Goal: Task Accomplishment & Management: Use online tool/utility

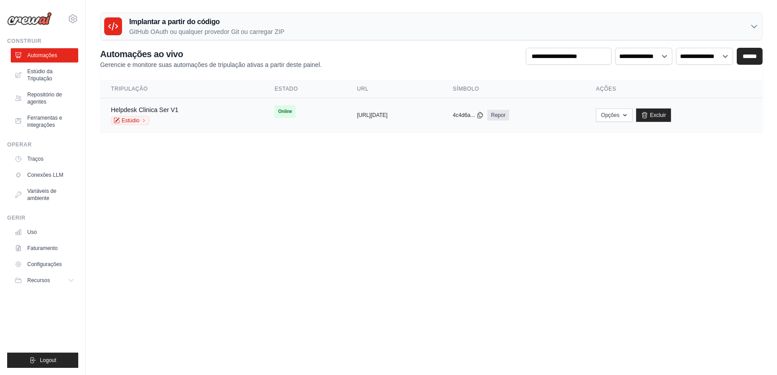
click at [274, 114] on span "Online" at bounding box center [284, 111] width 21 height 13
click at [274, 109] on span "Online" at bounding box center [284, 111] width 21 height 13
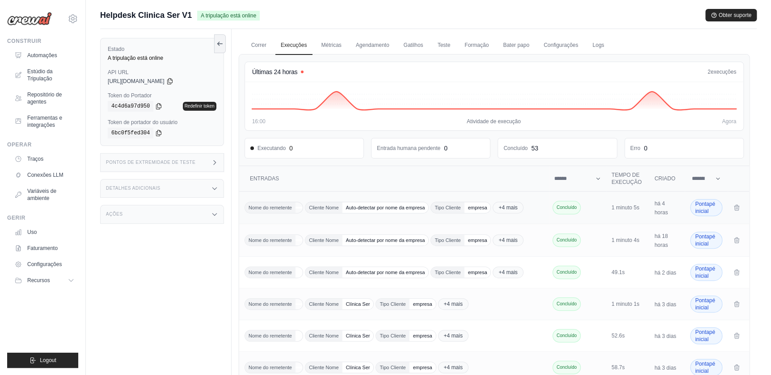
click at [368, 206] on span "Auto-detectar por nome da empresa" at bounding box center [385, 207] width 86 height 11
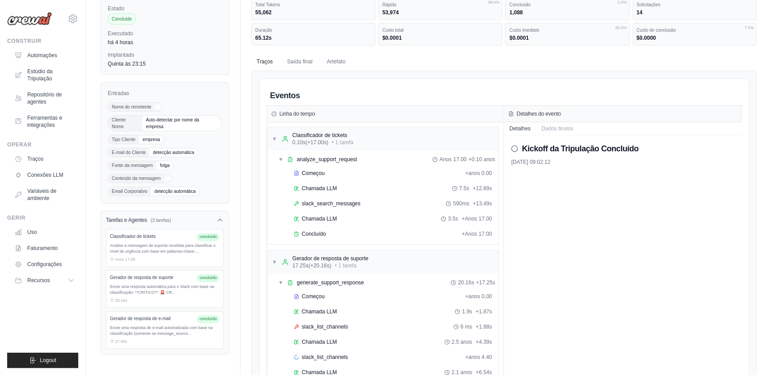
scroll to position [81, 0]
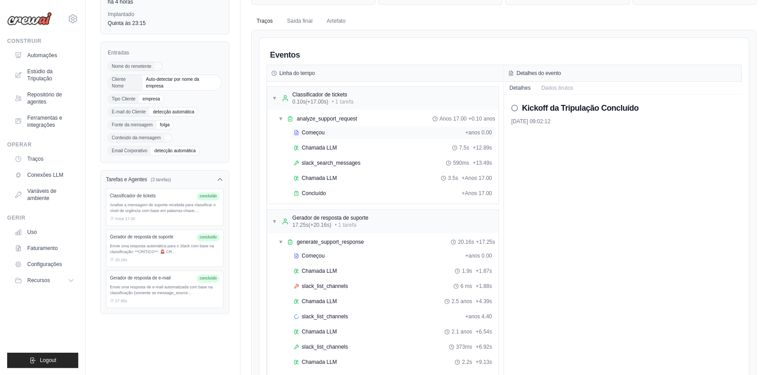
click at [309, 130] on span "Começou" at bounding box center [313, 132] width 23 height 7
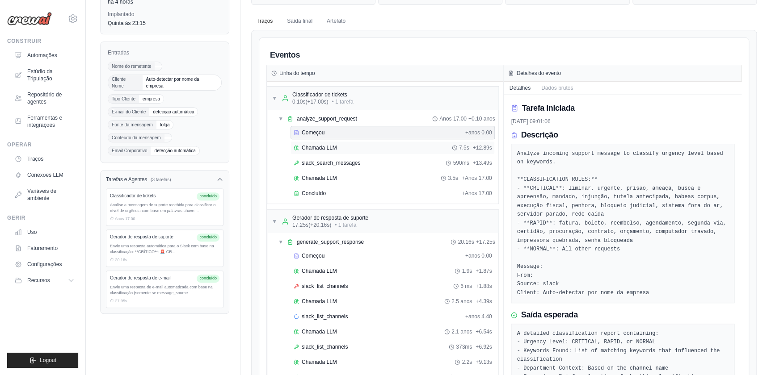
click at [316, 144] on span "Chamada LLM" at bounding box center [319, 147] width 35 height 7
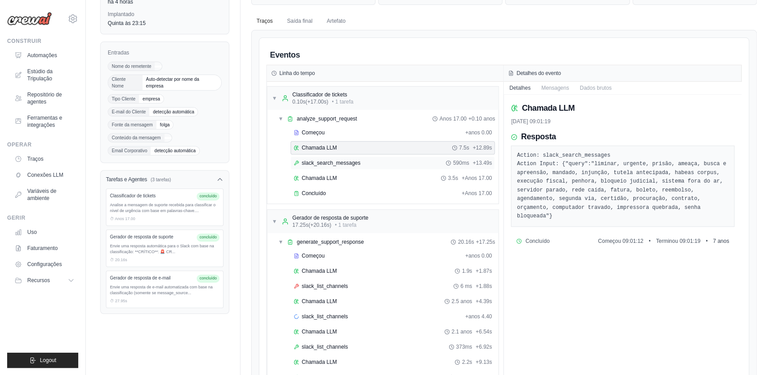
click at [321, 161] on span "slack_search_messages" at bounding box center [331, 163] width 59 height 7
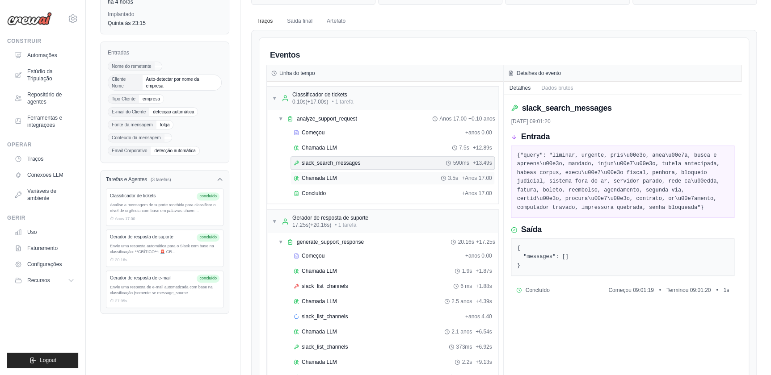
click at [310, 175] on span "Chamada LLM" at bounding box center [319, 178] width 35 height 7
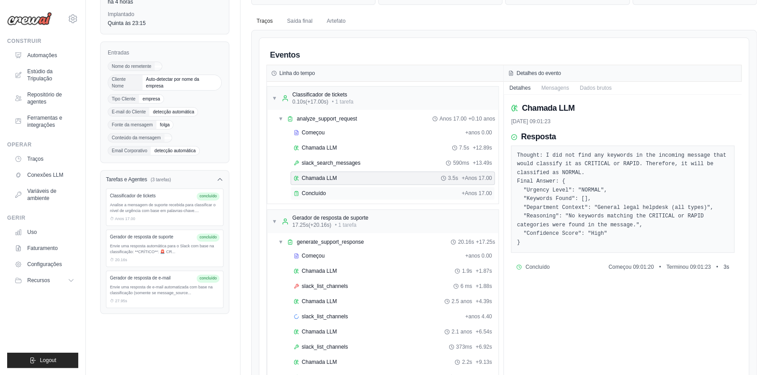
click at [316, 190] on span "Concluído" at bounding box center [314, 193] width 24 height 7
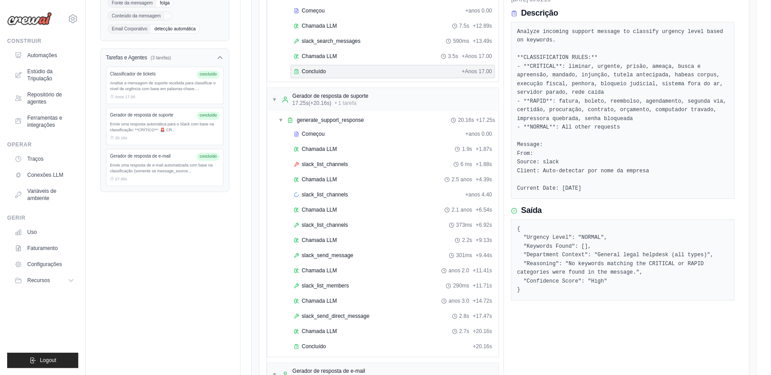
scroll to position [244, 0]
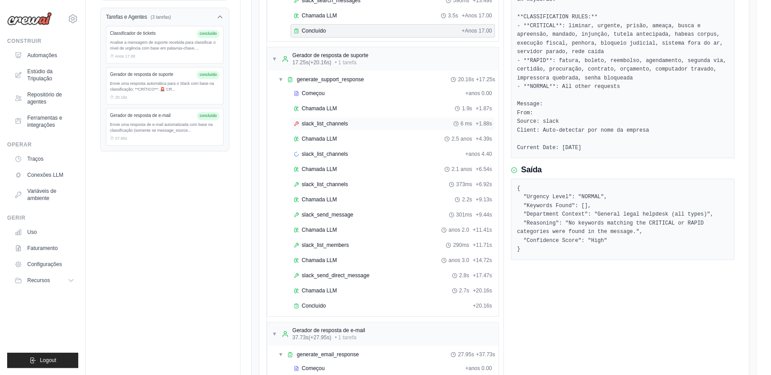
click at [314, 123] on span "slack_list_channels" at bounding box center [325, 123] width 46 height 7
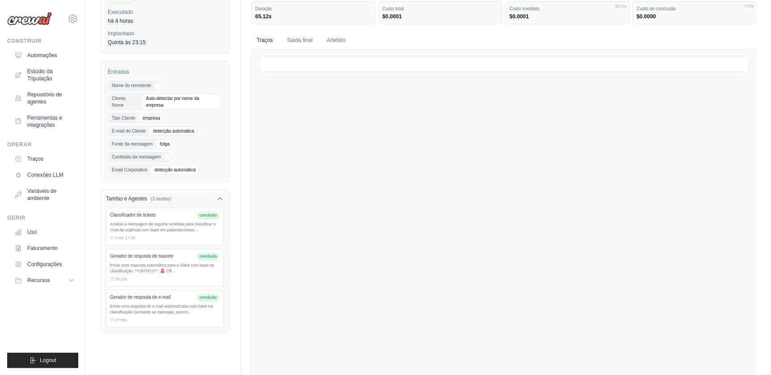
scroll to position [0, 0]
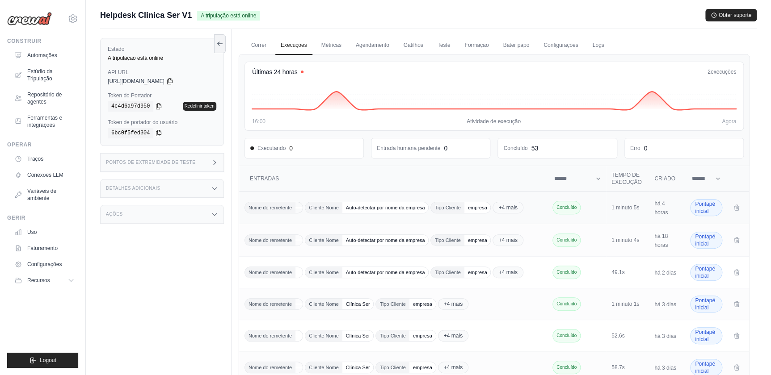
click at [698, 208] on span "Pontapé inicial" at bounding box center [706, 207] width 32 height 17
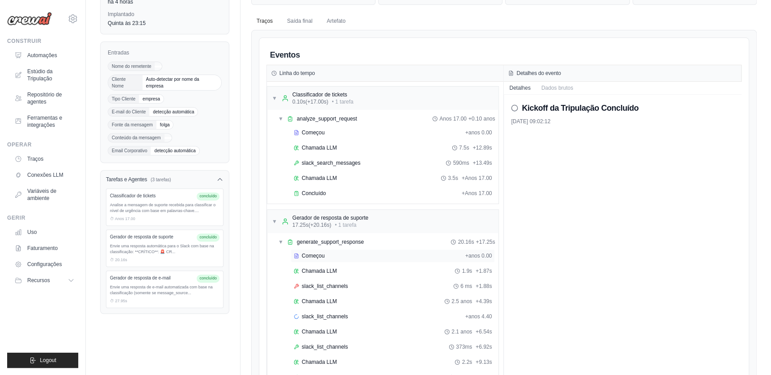
scroll to position [122, 0]
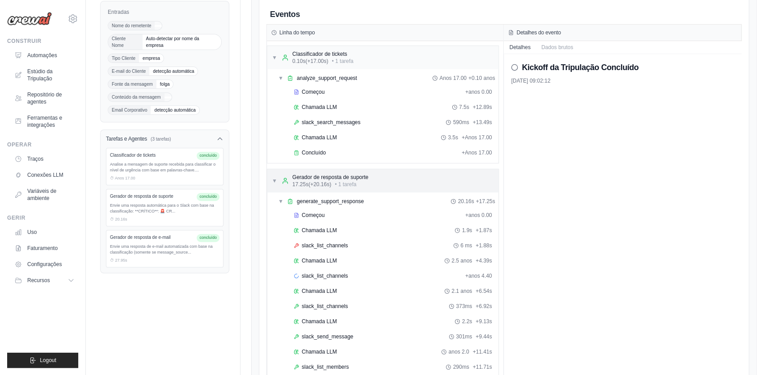
click at [313, 175] on div "Gerador de resposta de suporte" at bounding box center [330, 177] width 76 height 7
click at [272, 180] on span "▶" at bounding box center [274, 180] width 5 height 7
click at [311, 200] on span "generate_support_response" at bounding box center [330, 201] width 67 height 7
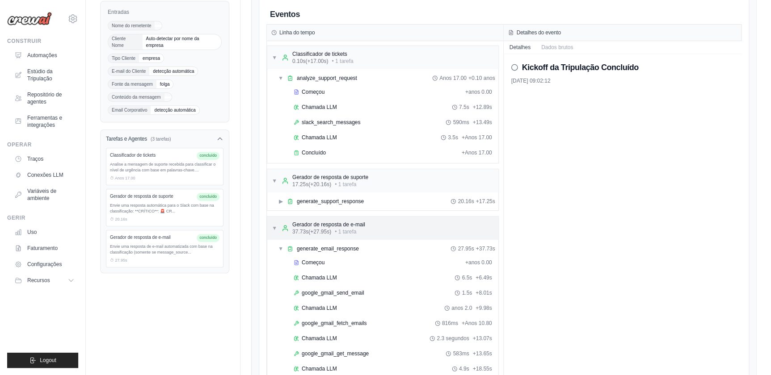
click at [306, 224] on div "Gerador de resposta de e-mail" at bounding box center [328, 224] width 73 height 7
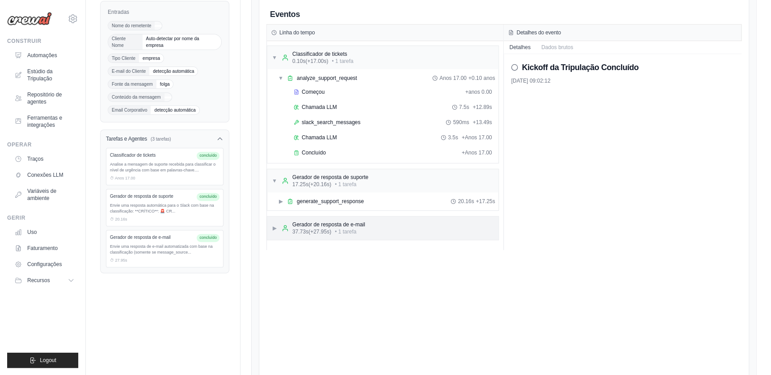
click at [306, 224] on div "Gerador de resposta de e-mail" at bounding box center [328, 224] width 73 height 7
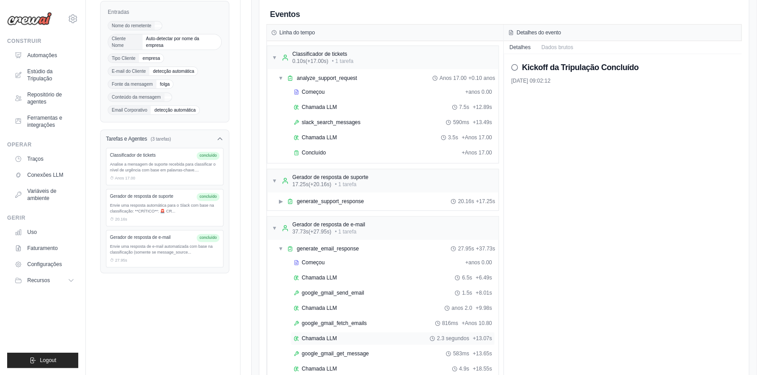
scroll to position [227, 0]
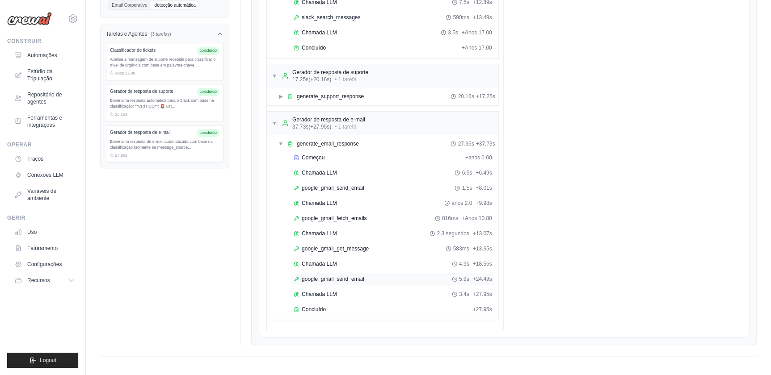
click at [318, 277] on span "google_gmail_send_email" at bounding box center [333, 279] width 62 height 7
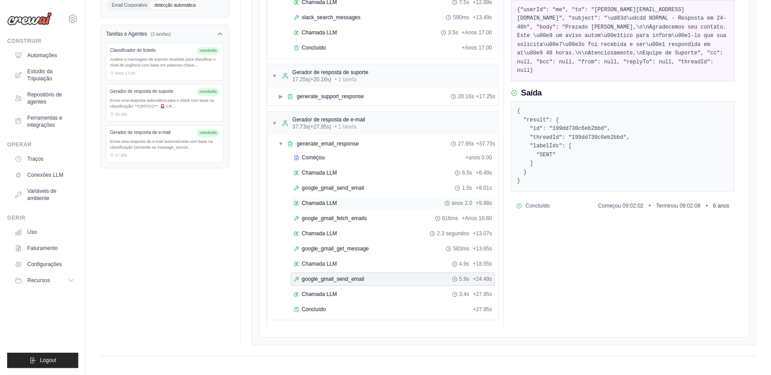
scroll to position [186, 0]
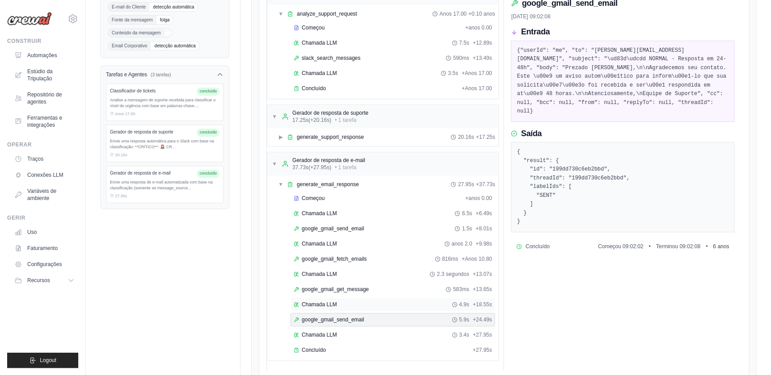
click at [310, 301] on span "Chamada LLM" at bounding box center [319, 304] width 35 height 7
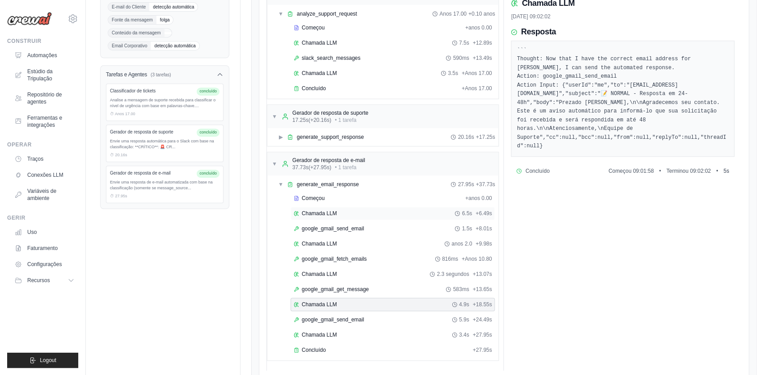
click at [311, 212] on span "Chamada LLM" at bounding box center [319, 213] width 35 height 7
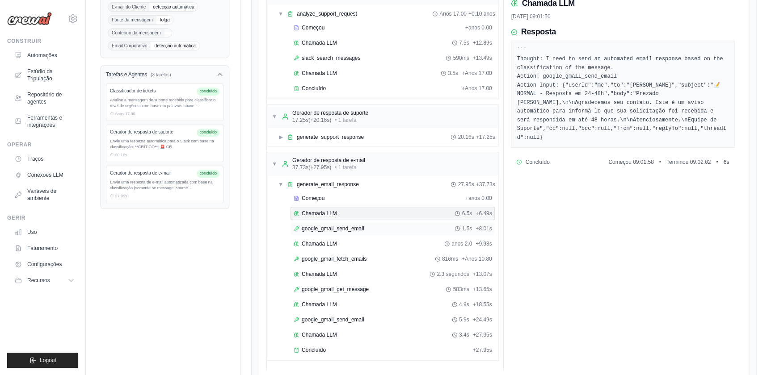
click at [323, 225] on span "google_gmail_send_email" at bounding box center [333, 228] width 62 height 7
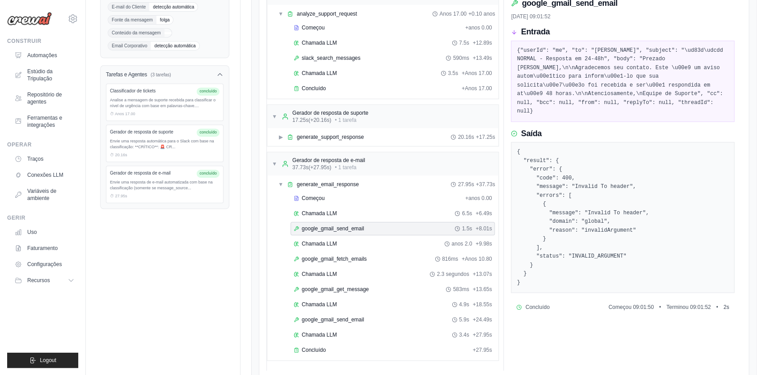
scroll to position [227, 0]
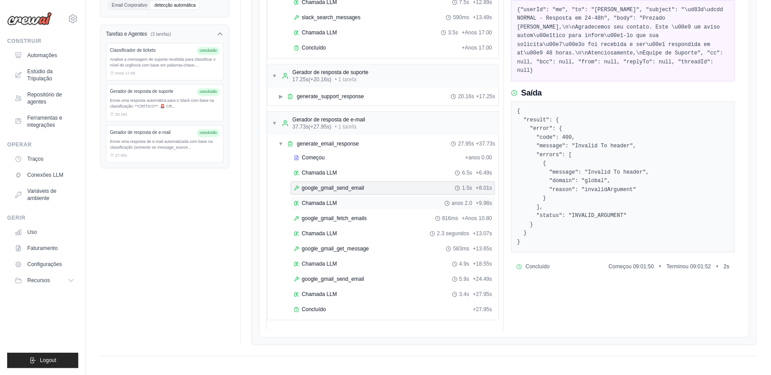
click at [307, 203] on span "Chamada LLM" at bounding box center [319, 203] width 35 height 7
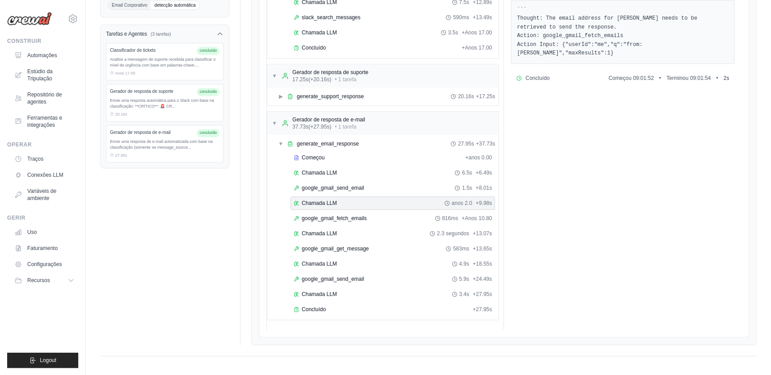
scroll to position [145, 0]
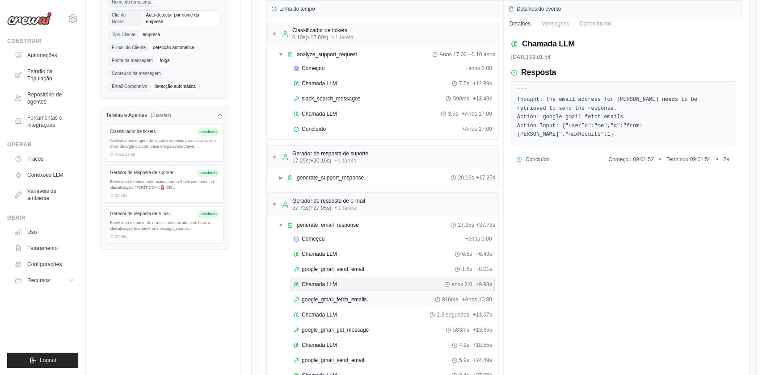
click at [323, 300] on span "google_gmail_fetch_emails" at bounding box center [334, 299] width 65 height 7
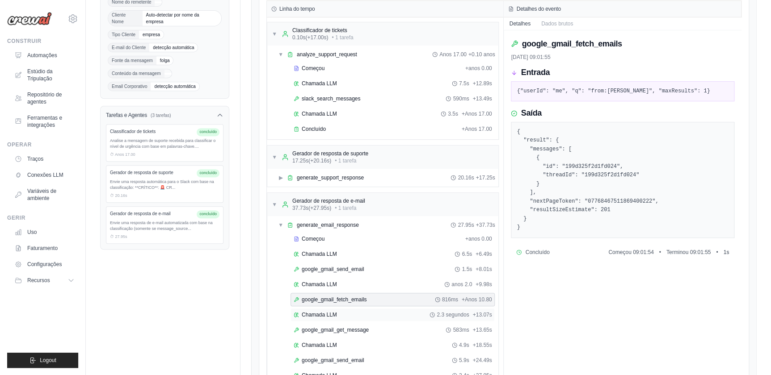
click at [324, 311] on span "Chamada LLM" at bounding box center [319, 314] width 35 height 7
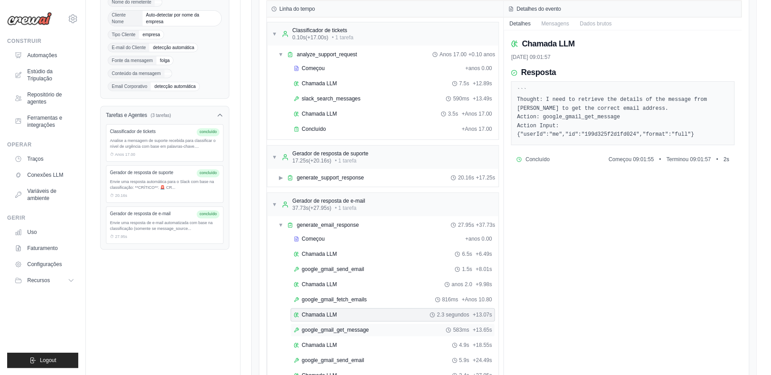
click at [311, 327] on span "google_gmail_get_message" at bounding box center [335, 330] width 67 height 7
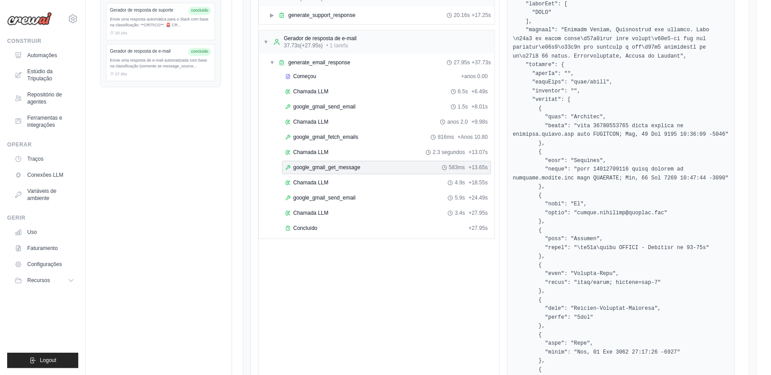
scroll to position [389, 0]
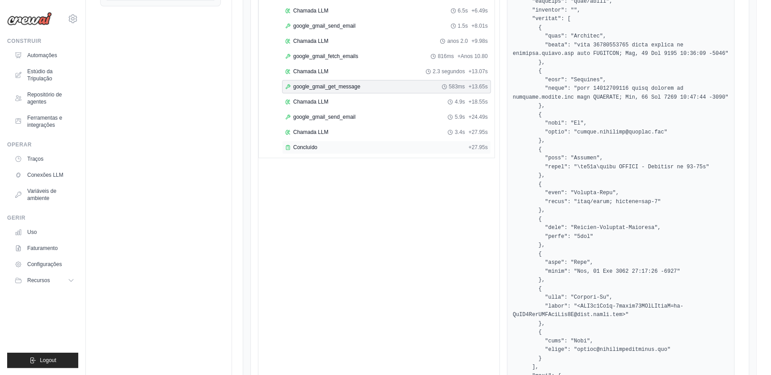
click at [301, 144] on span "Concluído" at bounding box center [305, 147] width 24 height 7
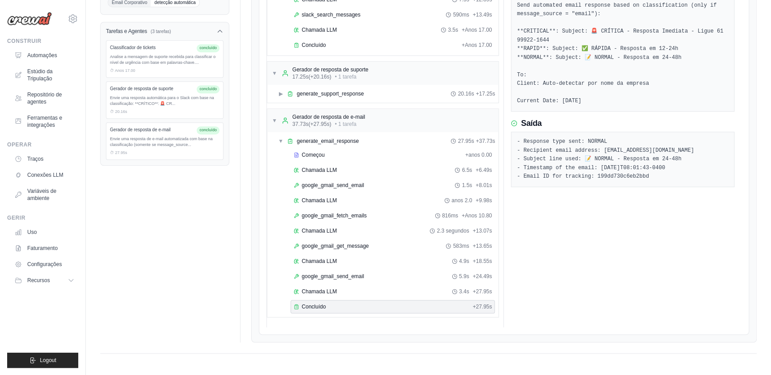
scroll to position [227, 0]
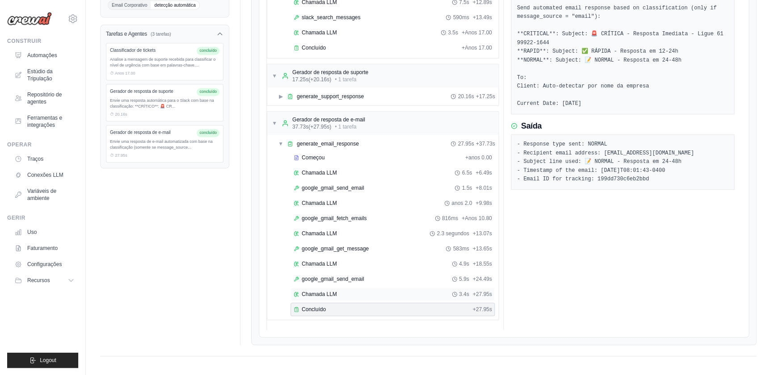
click at [323, 294] on span "Chamada LLM" at bounding box center [319, 294] width 35 height 7
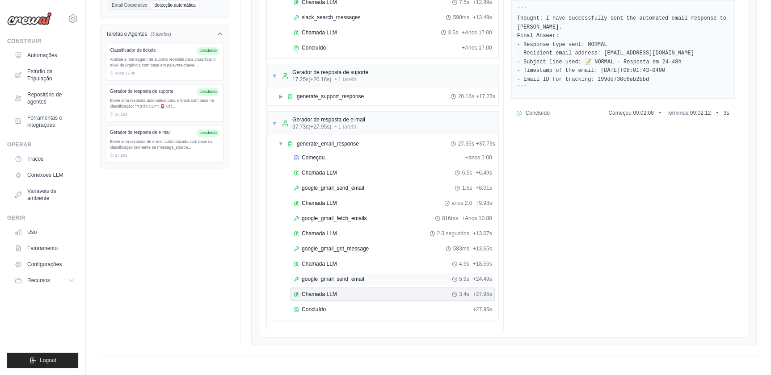
click at [311, 279] on span "google_gmail_send_email" at bounding box center [333, 279] width 62 height 7
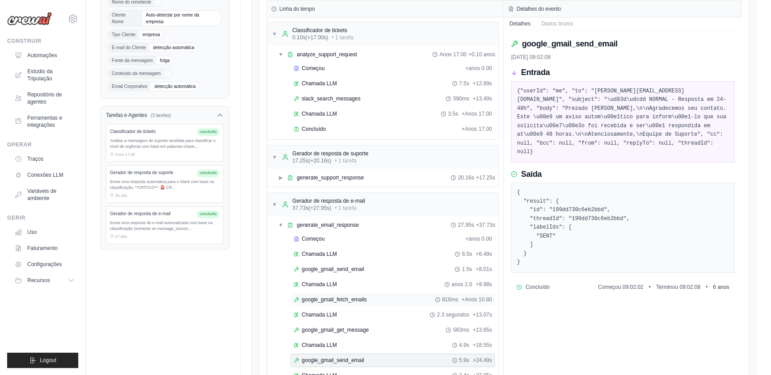
scroll to position [186, 0]
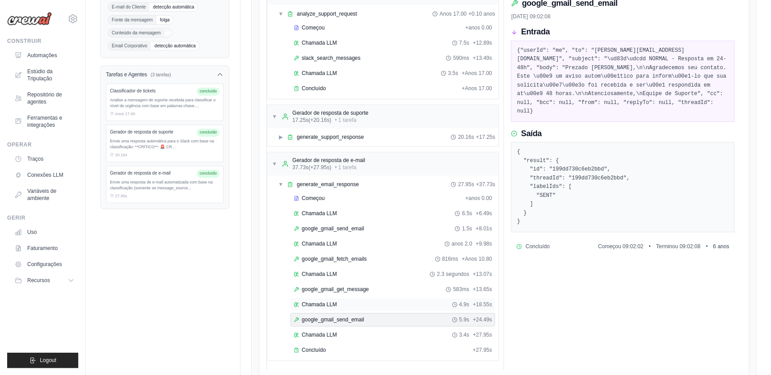
click at [313, 301] on span "Chamada LLM" at bounding box center [319, 304] width 35 height 7
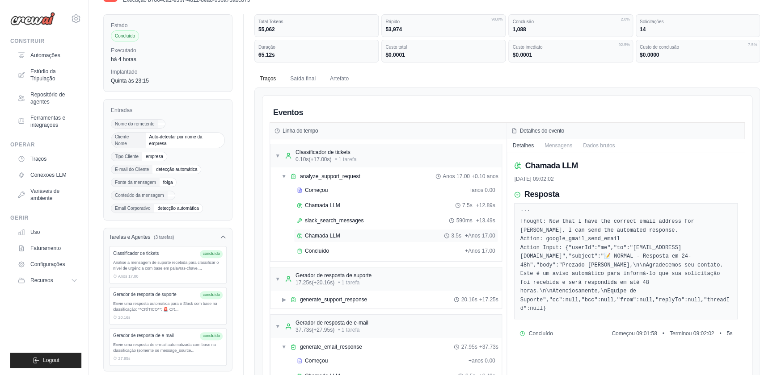
scroll to position [0, 0]
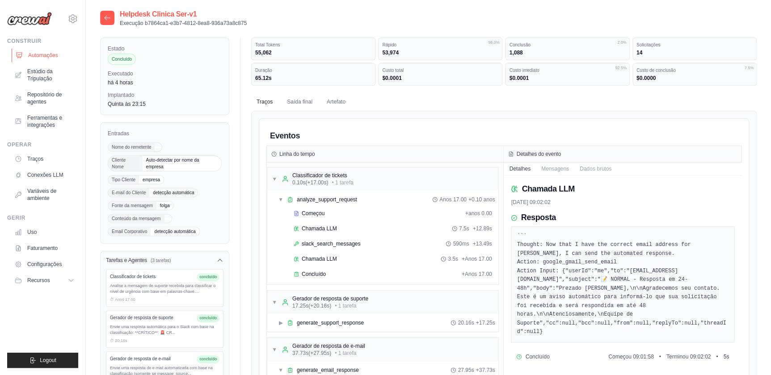
click at [38, 57] on font "Automações" at bounding box center [43, 55] width 30 height 7
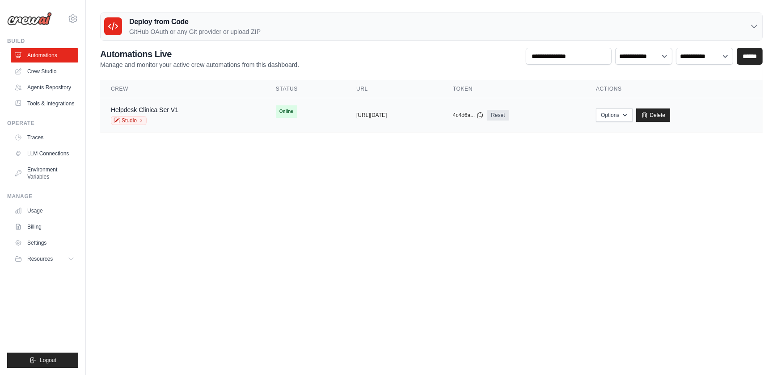
click at [276, 109] on span "Online" at bounding box center [286, 111] width 21 height 13
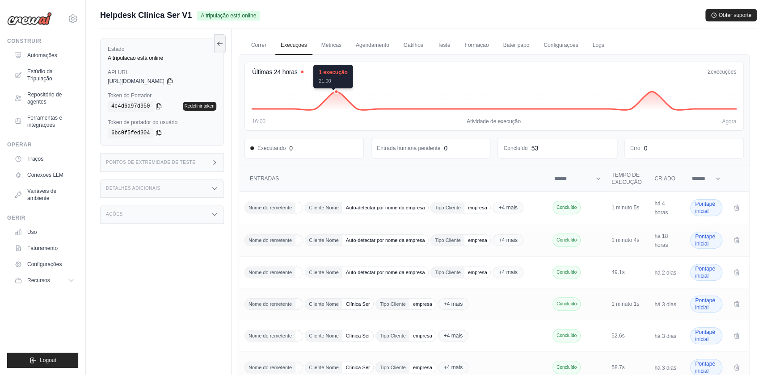
click at [333, 94] on icon at bounding box center [494, 101] width 484 height 18
click at [336, 91] on circle at bounding box center [336, 92] width 4 height 4
click at [551, 45] on link "Configurações" at bounding box center [560, 45] width 45 height 19
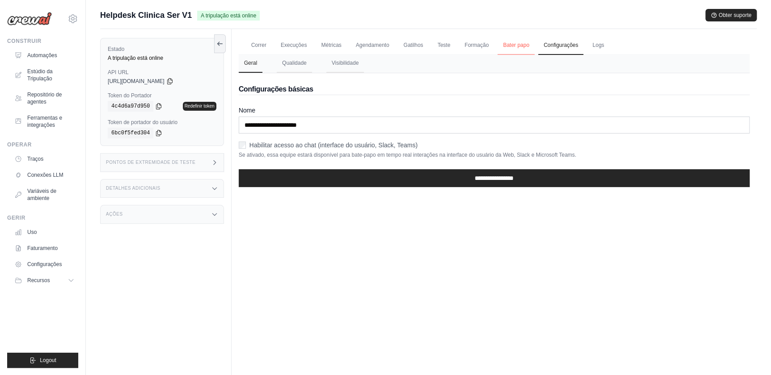
click at [509, 45] on link "Bater papo" at bounding box center [515, 45] width 37 height 19
click at [411, 45] on link "Gatilhos" at bounding box center [413, 45] width 30 height 19
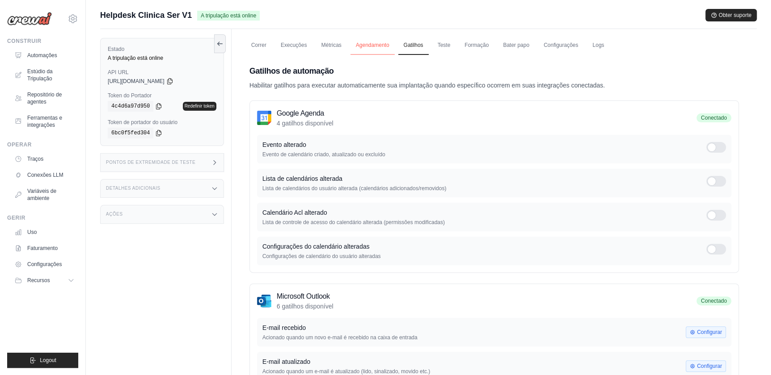
click at [375, 45] on link "Agendamento" at bounding box center [372, 45] width 44 height 19
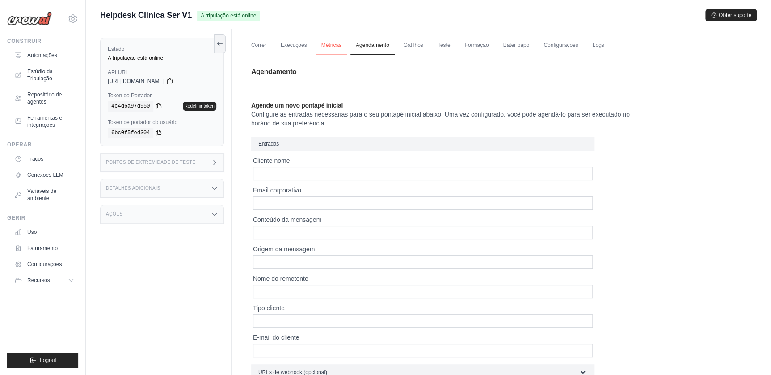
click at [332, 44] on link "Métricas" at bounding box center [331, 45] width 31 height 19
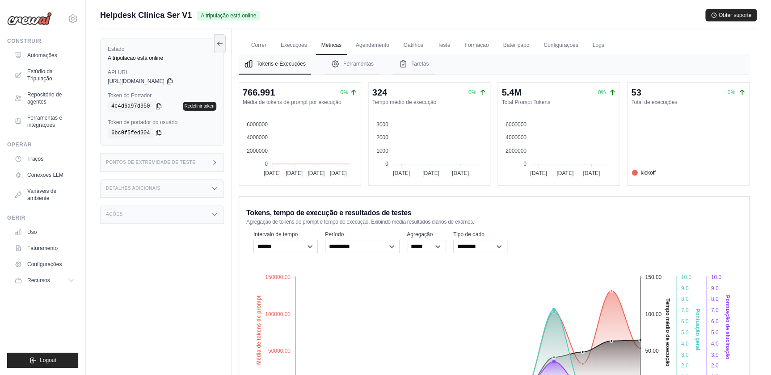
scroll to position [38, 0]
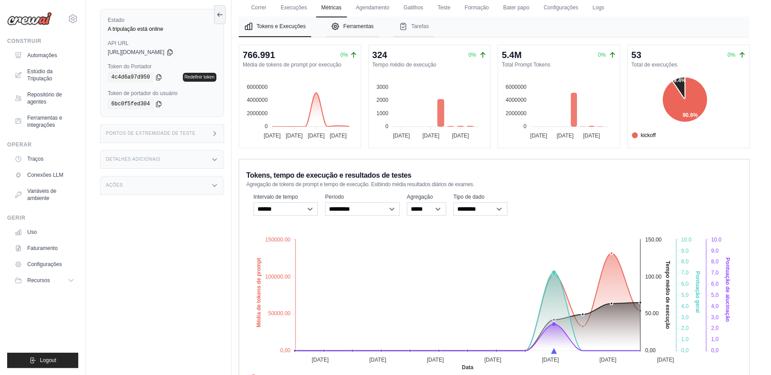
click at [357, 25] on font "Ferramentas" at bounding box center [358, 26] width 30 height 7
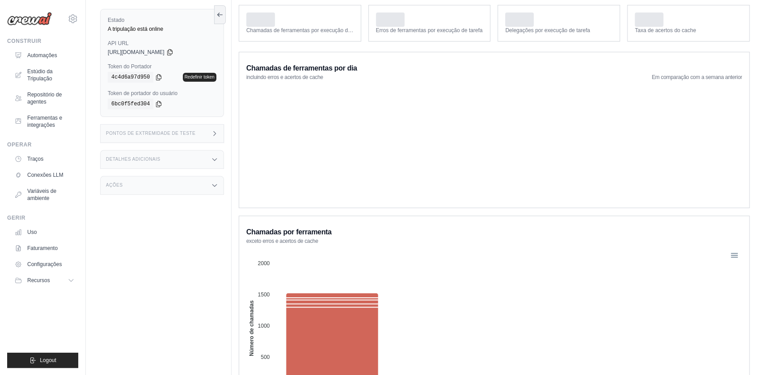
scroll to position [0, 0]
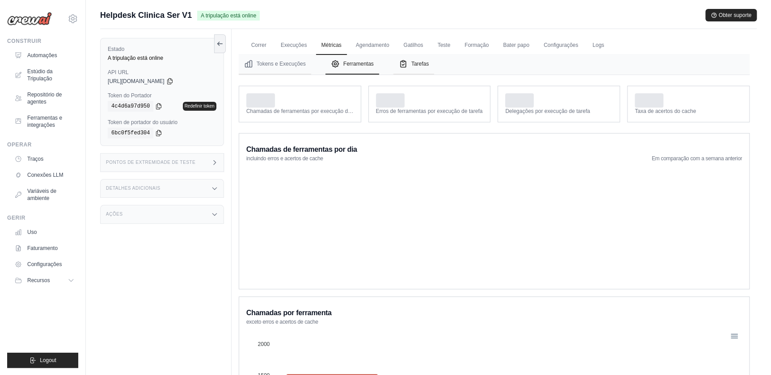
click at [415, 63] on font "Tarefas" at bounding box center [419, 63] width 17 height 7
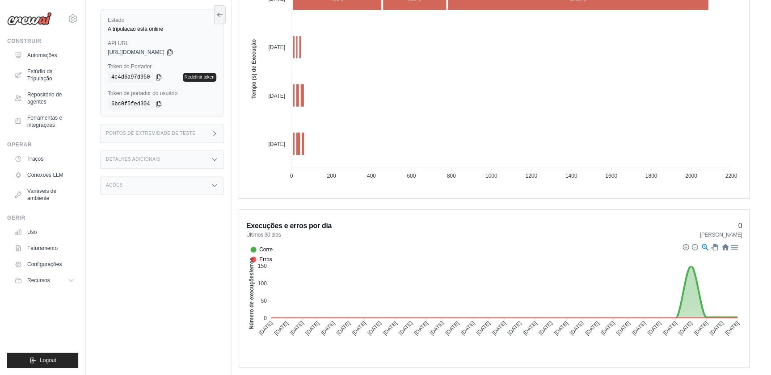
scroll to position [211, 0]
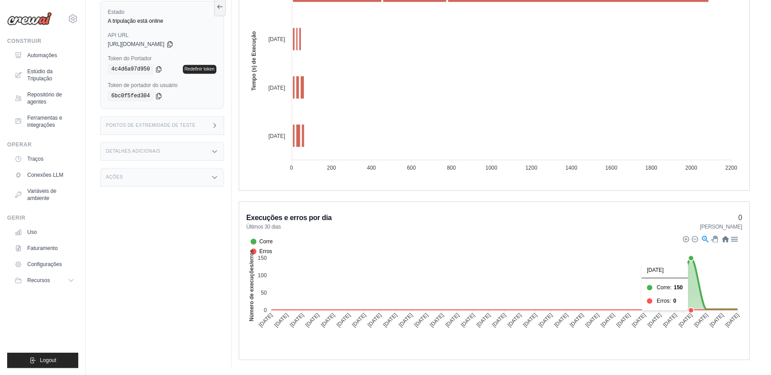
click at [693, 265] on foreignobject "Corre Erros" at bounding box center [494, 290] width 496 height 112
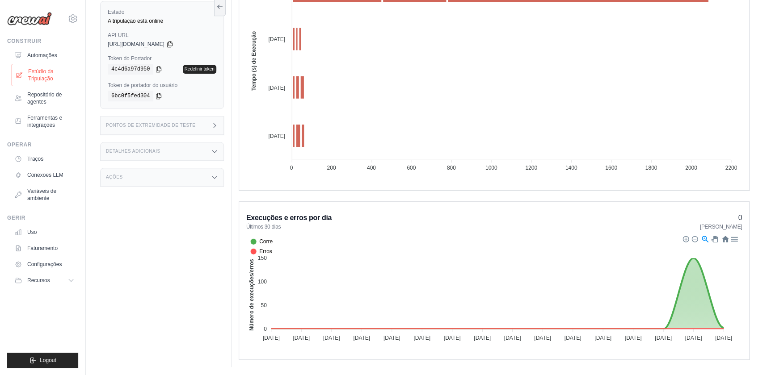
click at [33, 73] on font "Estúdio da Tripulação" at bounding box center [51, 75] width 47 height 14
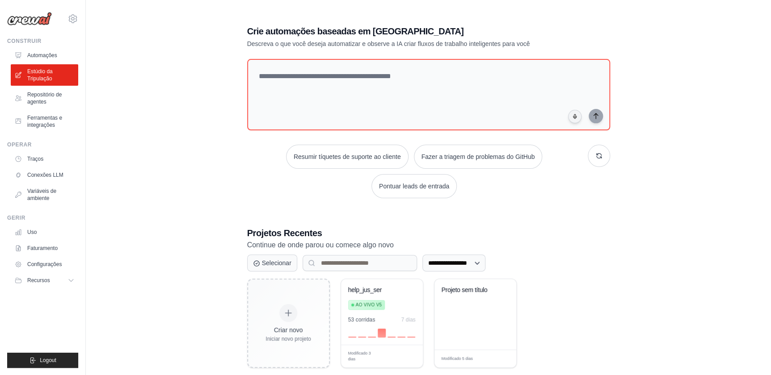
scroll to position [18, 0]
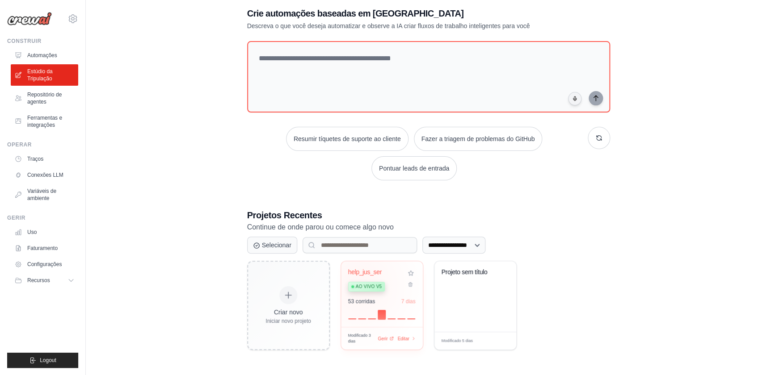
click at [358, 286] on span "Ao vivo v5" at bounding box center [369, 286] width 26 height 7
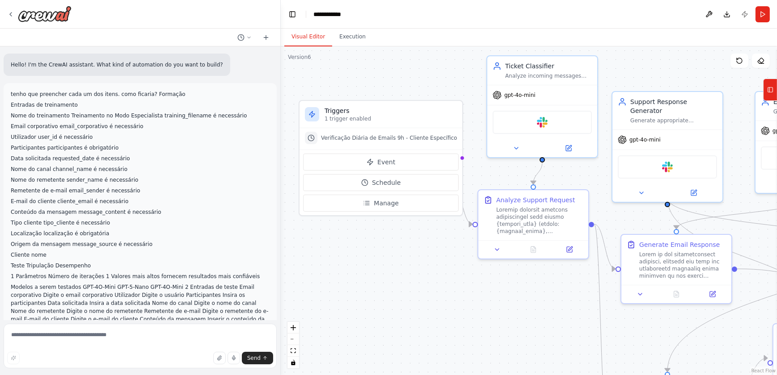
scroll to position [30851, 0]
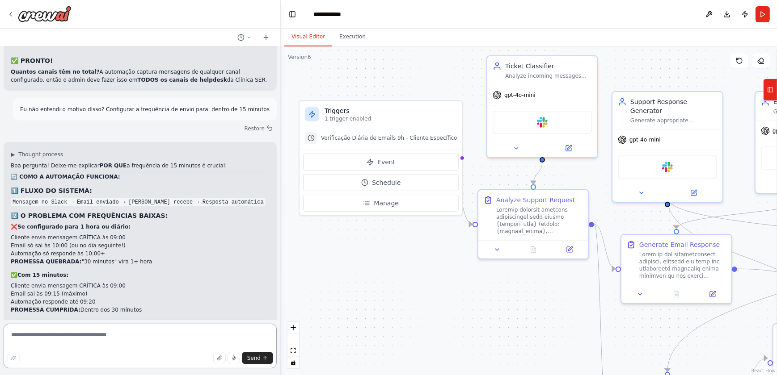
click at [38, 331] on textarea at bounding box center [140, 346] width 273 height 45
type textarea "*"
drag, startPoint x: 64, startPoint y: 335, endPoint x: 244, endPoint y: 336, distance: 180.1
click at [244, 336] on textarea "**********" at bounding box center [140, 346] width 273 height 45
type textarea "**********"
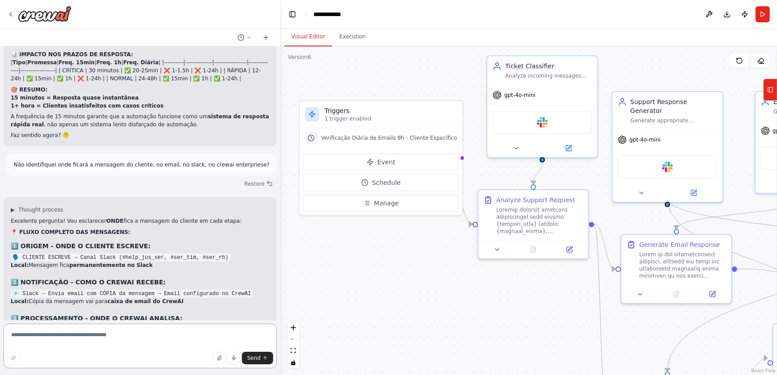
scroll to position [31191, 0]
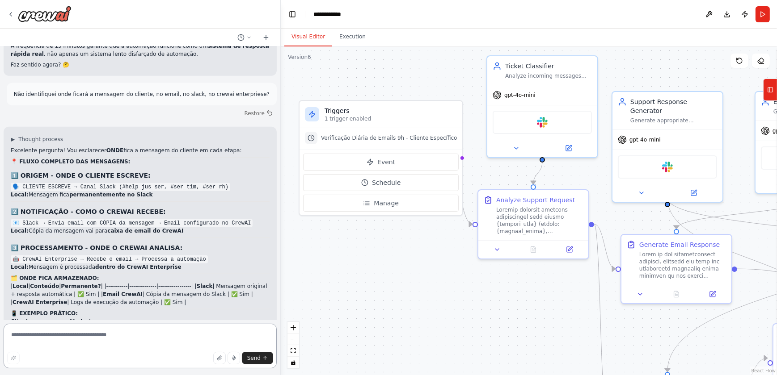
click at [40, 338] on textarea at bounding box center [140, 346] width 273 height 45
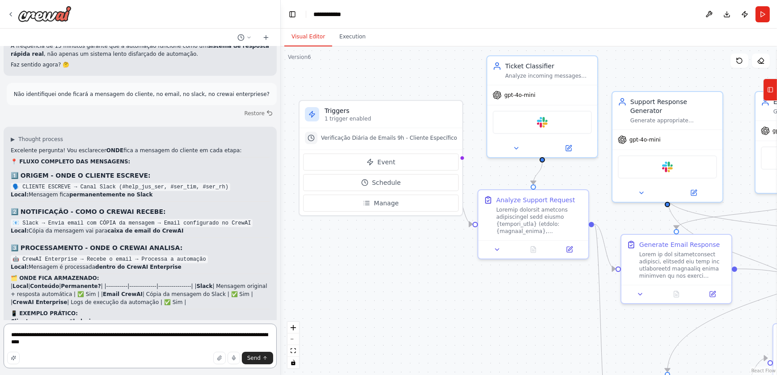
type textarea "**********"
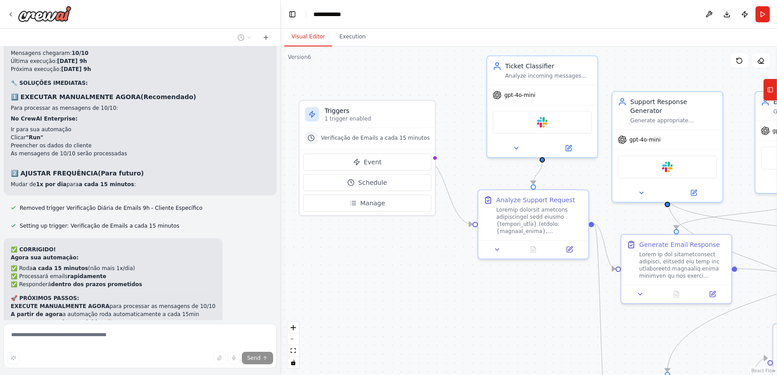
scroll to position [31697, 0]
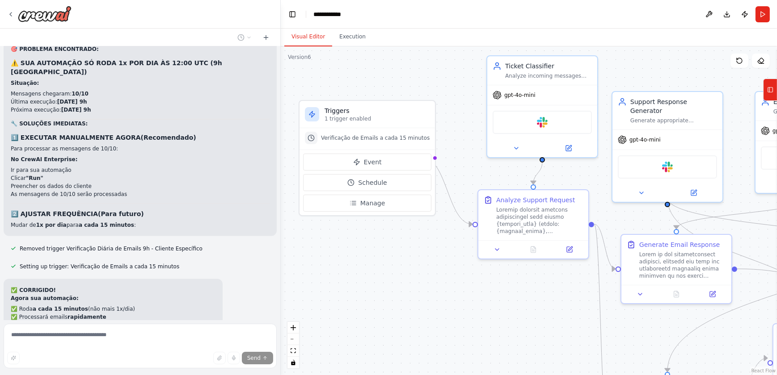
click at [384, 281] on div ".deletable-edge-delete-btn { width: 20px; height: 20px; border: 0px solid #ffff…" at bounding box center [529, 210] width 496 height 329
click at [247, 279] on div "✅ CORRIGIDO! Agora sua automação: ✅ Roda a cada 15 minutos (não mais 1x/dia) ✅ …" at bounding box center [140, 326] width 273 height 95
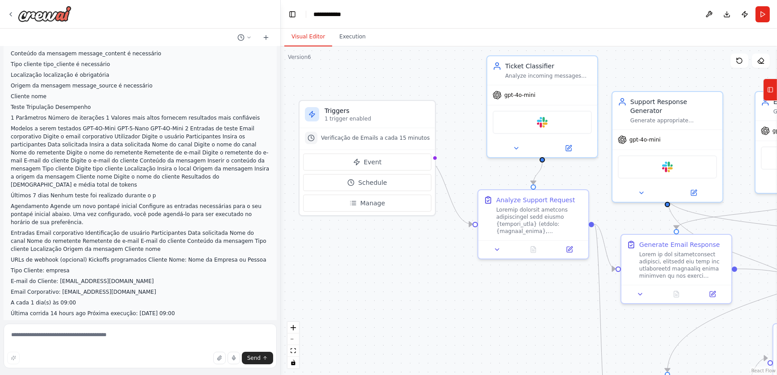
scroll to position [0, 0]
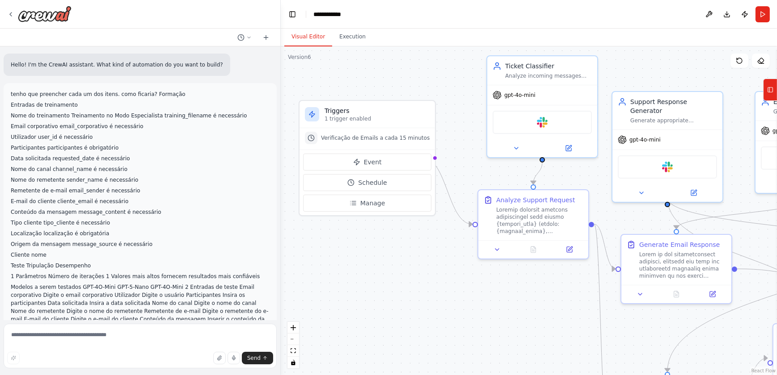
drag, startPoint x: 126, startPoint y: 241, endPoint x: 6, endPoint y: 70, distance: 209.5
click at [6, 70] on div "Hello! I'm the CrewAI assistant. What kind of automation do you want to build? …" at bounding box center [140, 183] width 280 height 274
copy div "Lorem! I'd sit AmetCO adipiscin. Elit sedd ei temporinci ut lab etdo ma aliqu? …"
click at [248, 36] on icon at bounding box center [248, 37] width 5 height 5
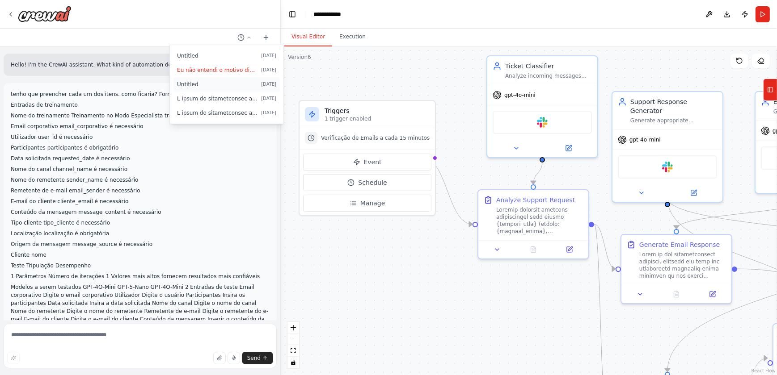
click at [191, 82] on span "Untitled" at bounding box center [217, 84] width 80 height 7
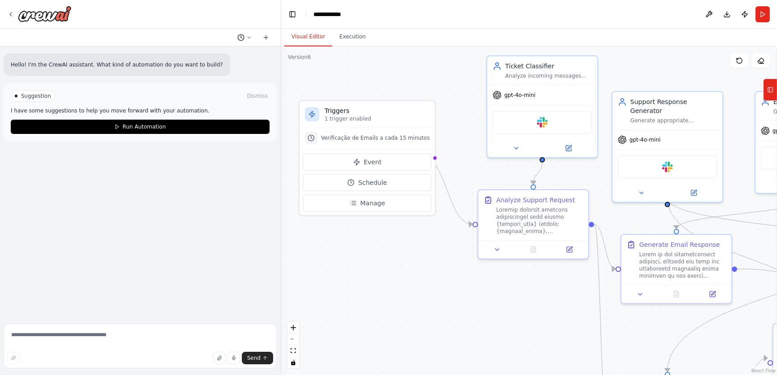
click at [250, 34] on button at bounding box center [244, 37] width 21 height 11
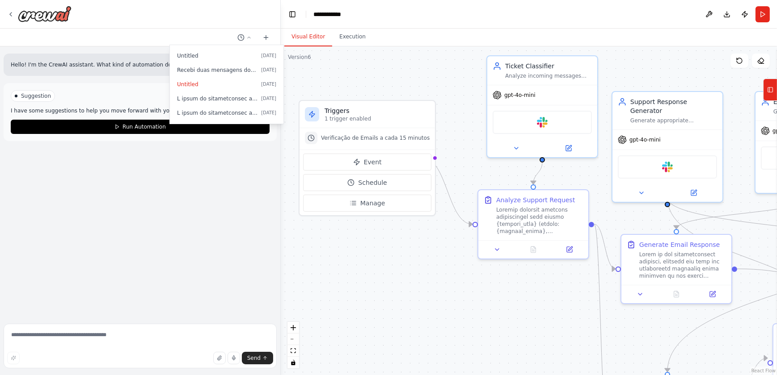
click at [238, 249] on div at bounding box center [140, 187] width 281 height 375
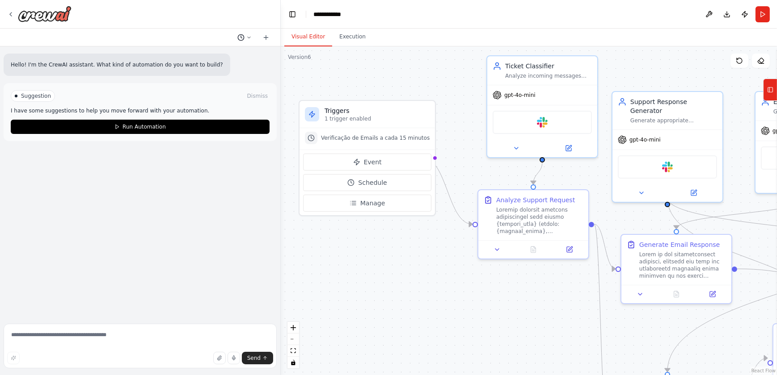
click at [246, 37] on icon at bounding box center [248, 37] width 5 height 5
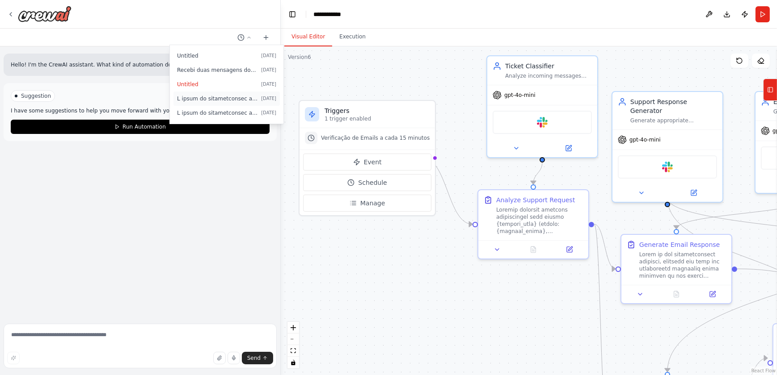
click at [211, 98] on span at bounding box center [217, 98] width 80 height 7
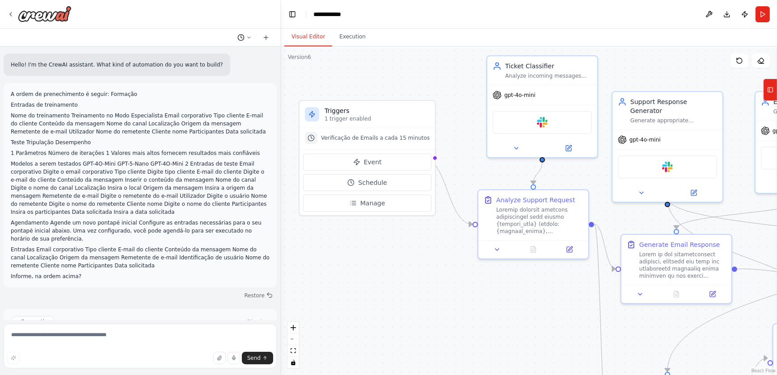
click at [246, 35] on icon at bounding box center [248, 37] width 5 height 5
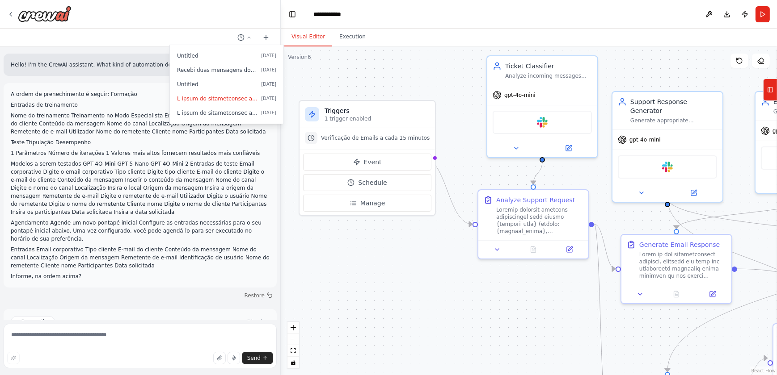
click at [201, 114] on span at bounding box center [217, 112] width 80 height 7
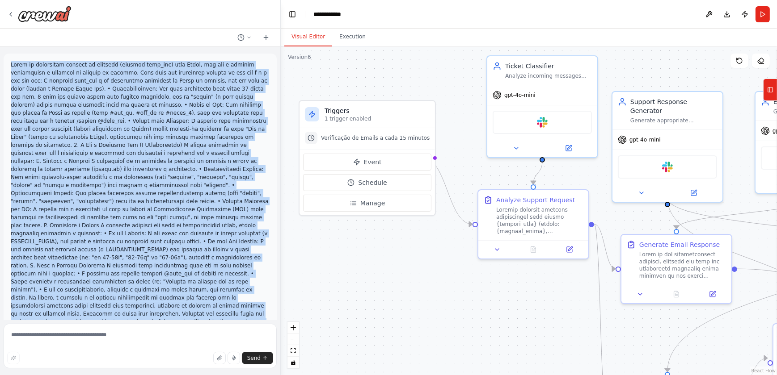
drag, startPoint x: 98, startPoint y: 225, endPoint x: 9, endPoint y: 66, distance: 182.6
click at [9, 66] on div "CrewAI Enterprise com o Slack, extraídas das fontes, sem comentários ou explica…" at bounding box center [140, 183] width 280 height 274
copy div "Lorem ip dolorsitam consect ad elitsedd (eiusmod temp_inc) utla Etdol, mag ali …"
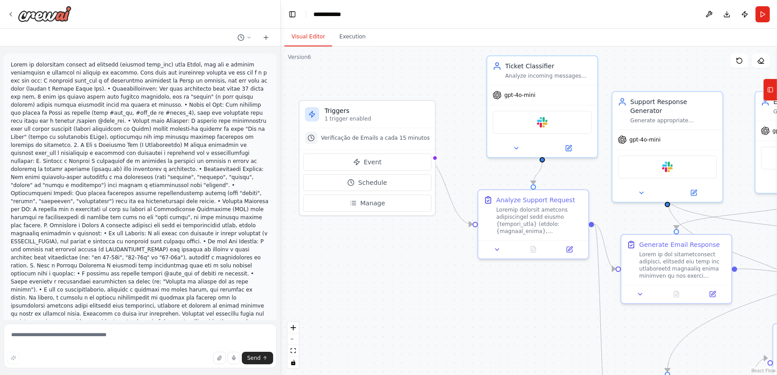
click at [179, 13] on div at bounding box center [140, 14] width 280 height 29
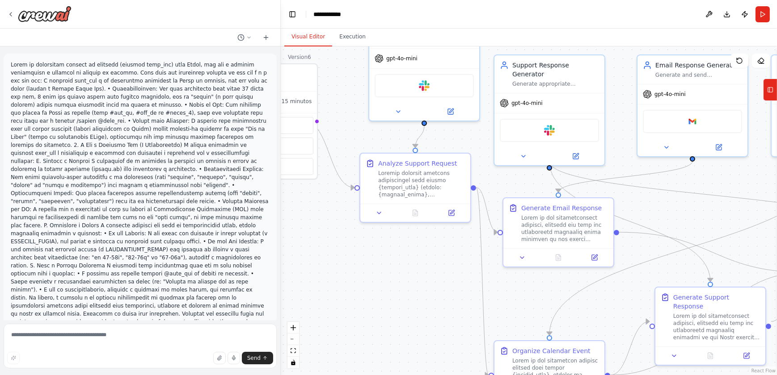
drag, startPoint x: 523, startPoint y: 310, endPoint x: 405, endPoint y: 273, distance: 123.5
click at [405, 273] on div ".deletable-edge-delete-btn { width: 20px; height: 20px; border: 0px solid #ffff…" at bounding box center [529, 210] width 496 height 329
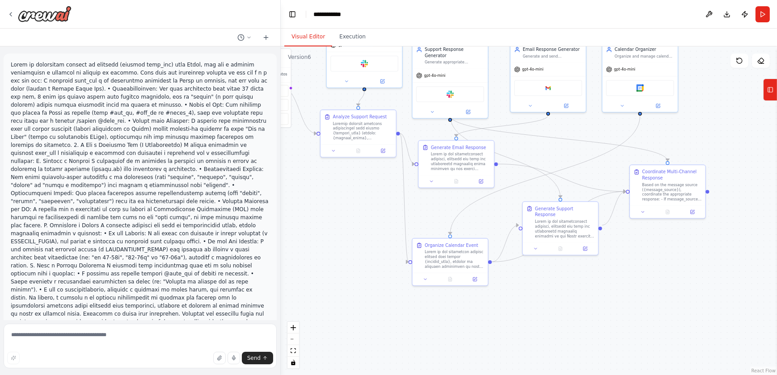
drag, startPoint x: 454, startPoint y: 308, endPoint x: 392, endPoint y: 223, distance: 104.9
click at [392, 223] on div ".deletable-edge-delete-btn { width: 20px; height: 20px; border: 0px solid #ffff…" at bounding box center [529, 210] width 496 height 329
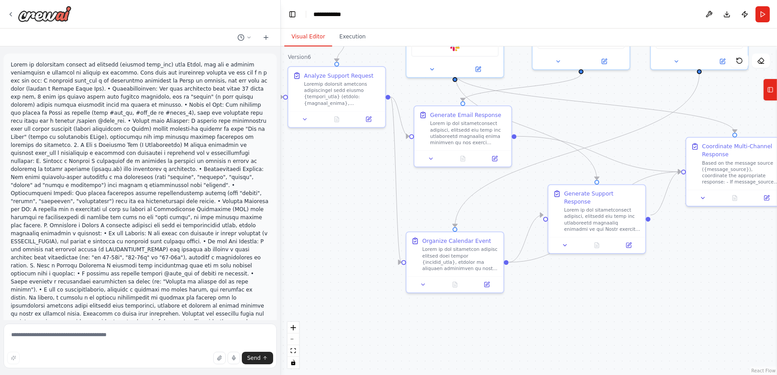
drag, startPoint x: 541, startPoint y: 271, endPoint x: 570, endPoint y: 289, distance: 33.9
click at [570, 289] on div ".deletable-edge-delete-btn { width: 20px; height: 20px; border: 0px solid #ffff…" at bounding box center [529, 210] width 496 height 329
click at [340, 174] on div ".deletable-edge-delete-btn { width: 20px; height: 20px; border: 0px solid #ffff…" at bounding box center [529, 210] width 496 height 329
